Goal: Find specific page/section: Find specific page/section

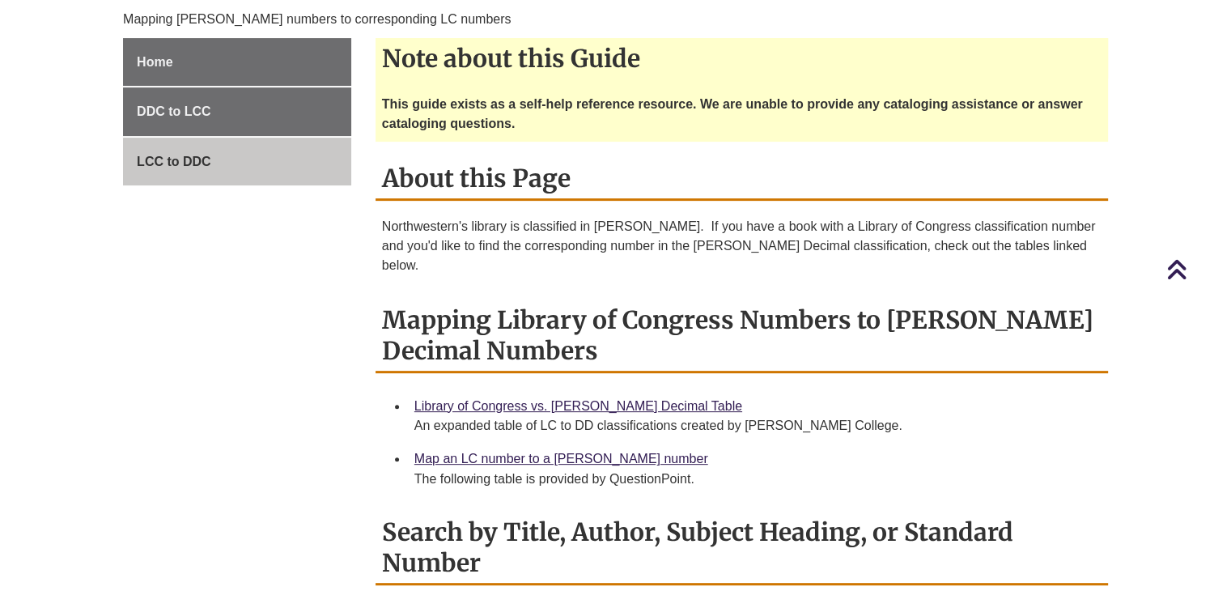
scroll to position [405, 0]
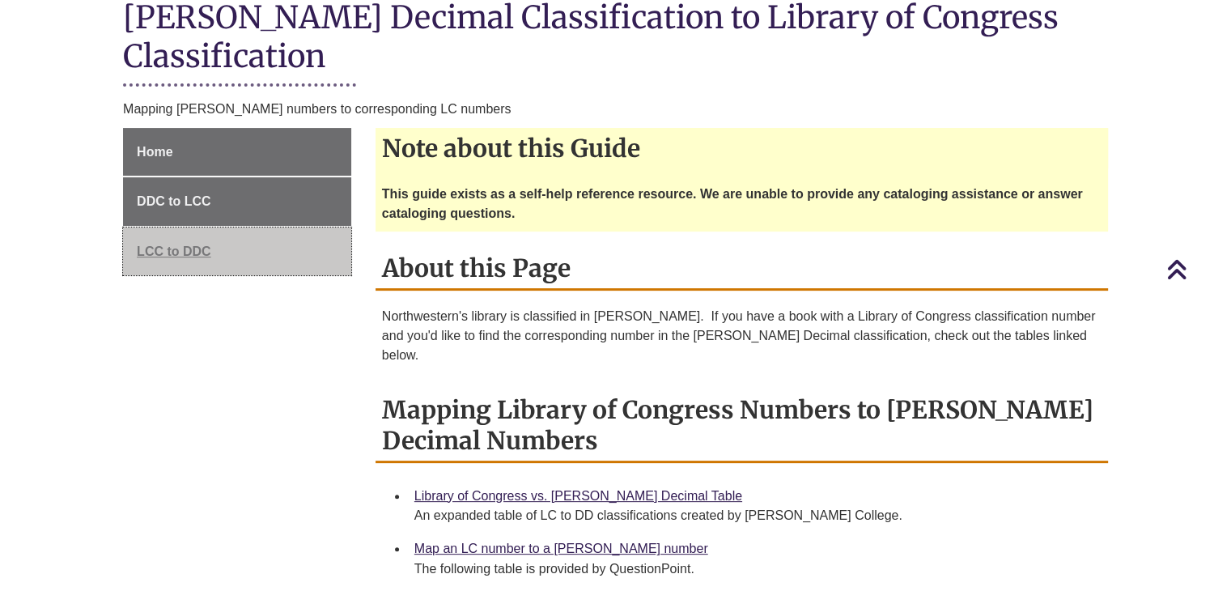
click at [212, 240] on link "LCC to DDC" at bounding box center [237, 251] width 228 height 49
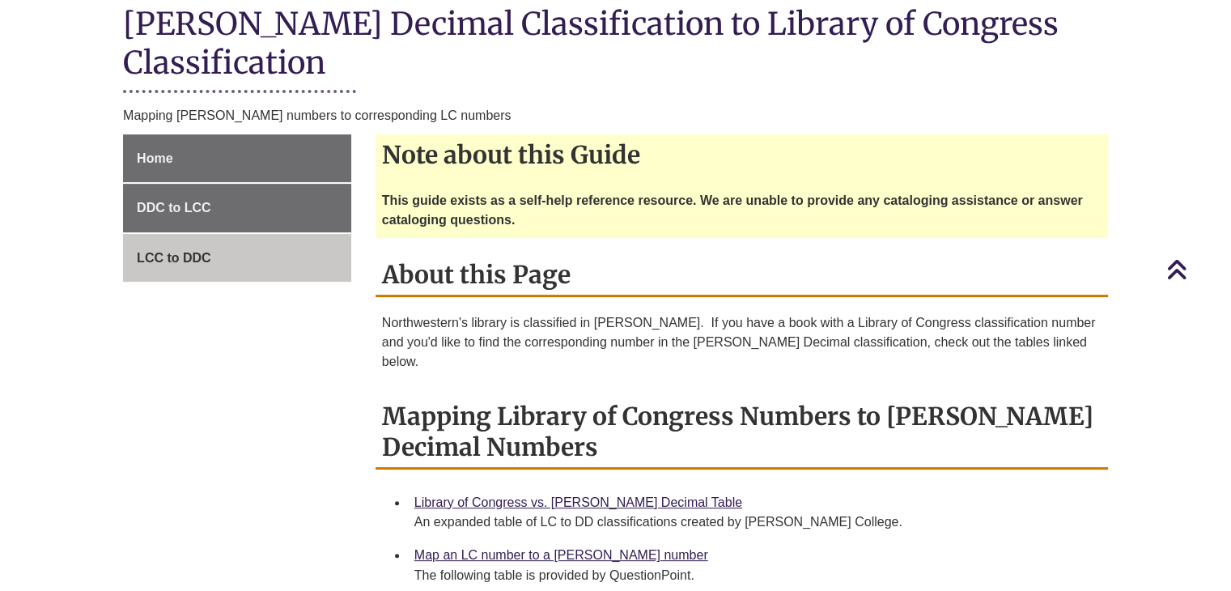
scroll to position [689, 0]
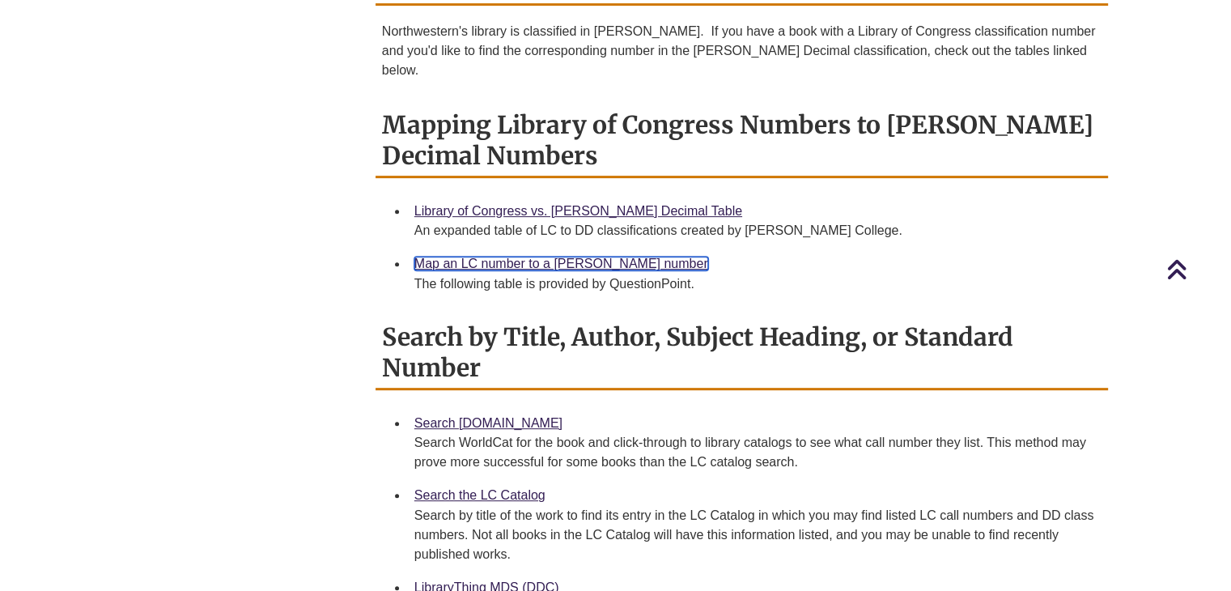
click at [511, 256] on link "Map an LC number to a [PERSON_NAME] number" at bounding box center [561, 263] width 294 height 14
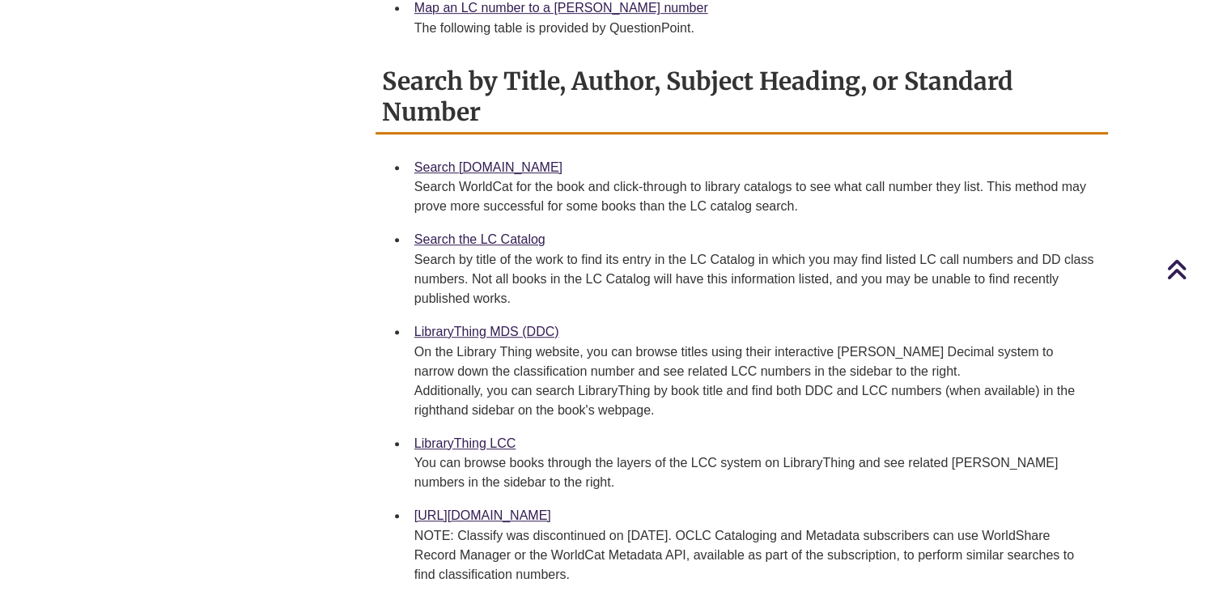
scroll to position [945, 0]
click at [452, 160] on link "Search [DOMAIN_NAME]" at bounding box center [488, 167] width 148 height 14
